Goal: Check status

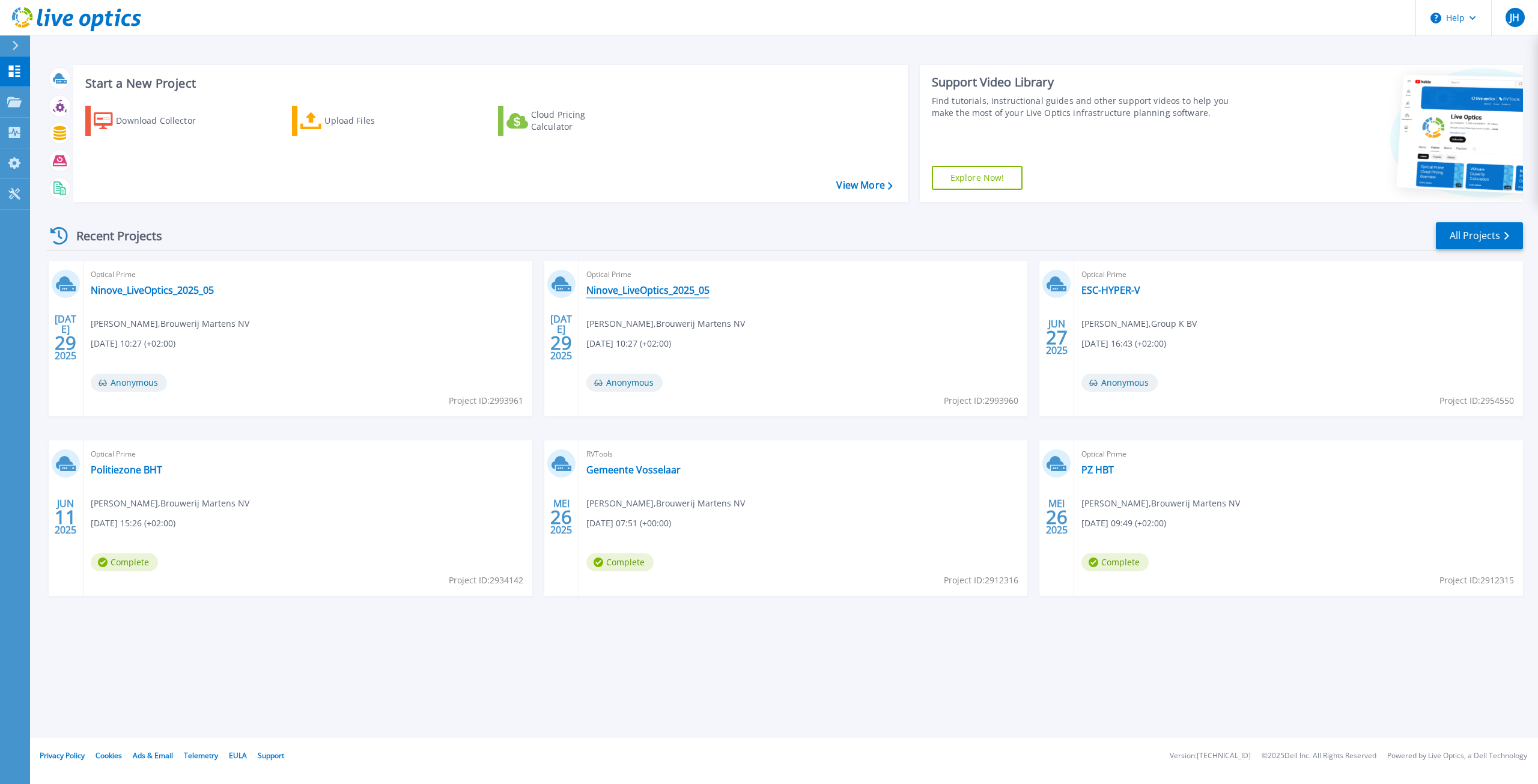
click at [650, 292] on link "Ninove_LiveOptics_2025_05" at bounding box center [647, 290] width 123 height 12
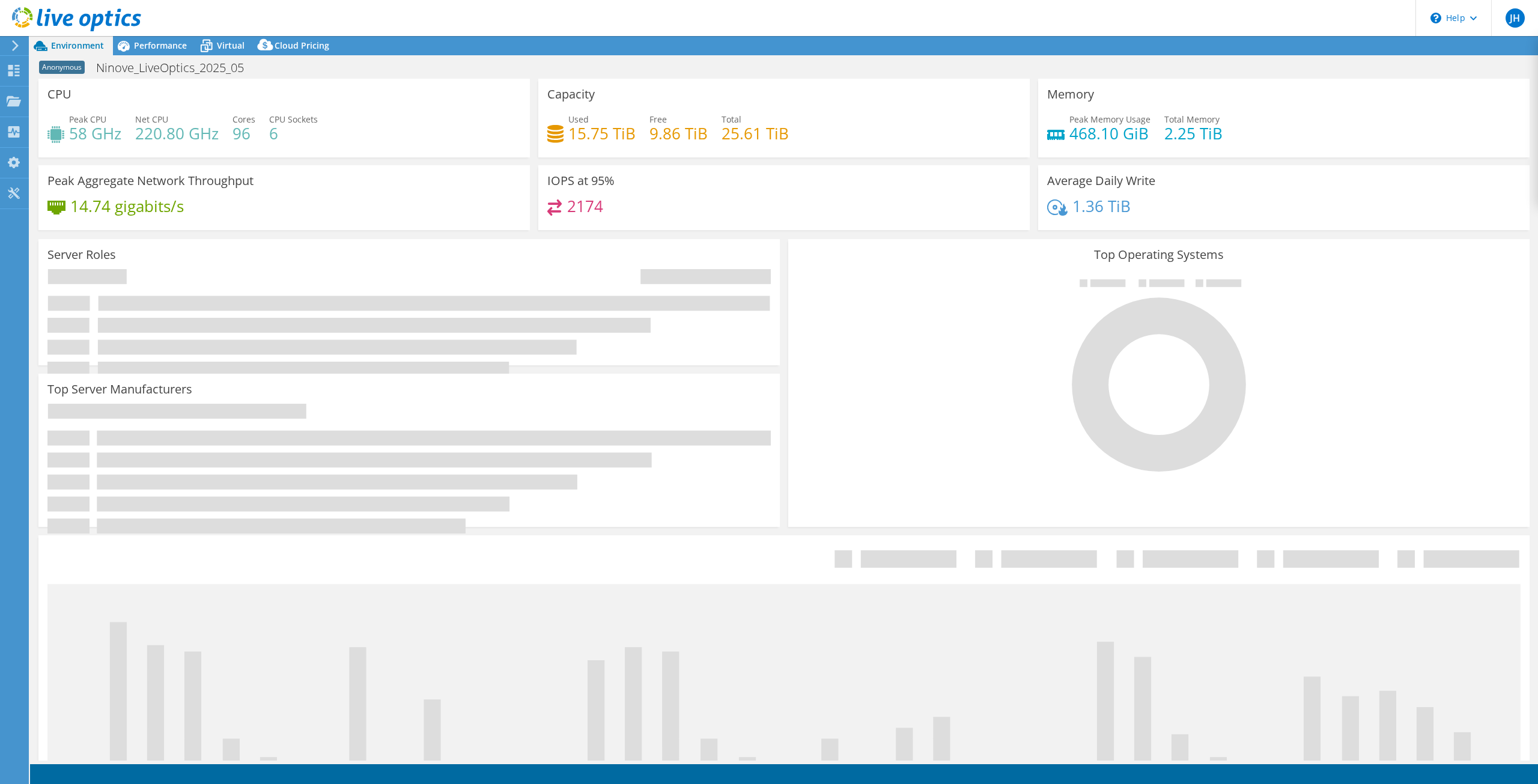
select select "USD"
